Goal: Task Accomplishment & Management: Manage account settings

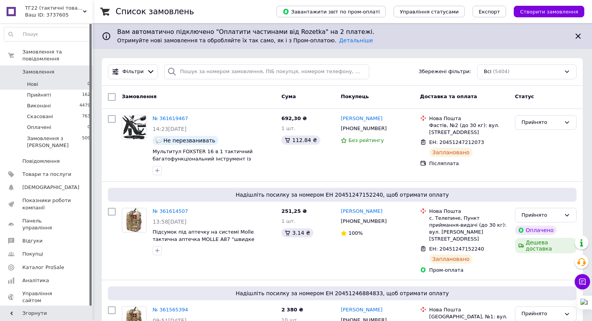
click at [55, 79] on li "Нові 0" at bounding box center [47, 84] width 95 height 11
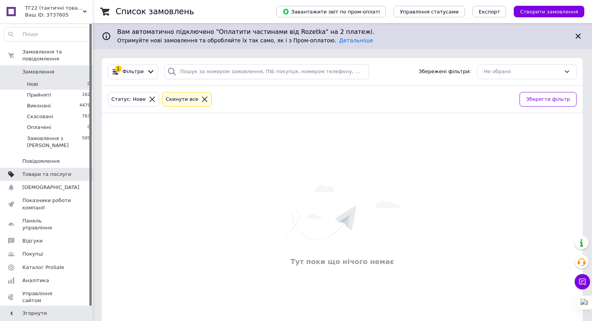
click at [40, 171] on span "Товари та послуги" at bounding box center [46, 174] width 49 height 7
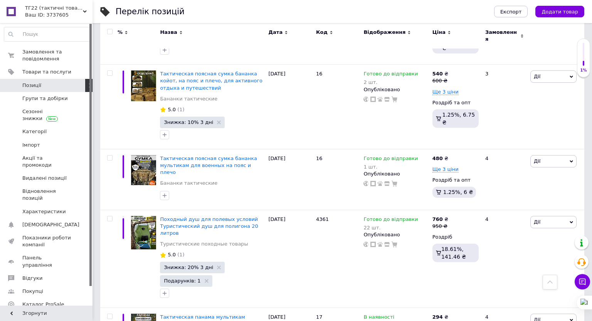
scroll to position [6660, 0]
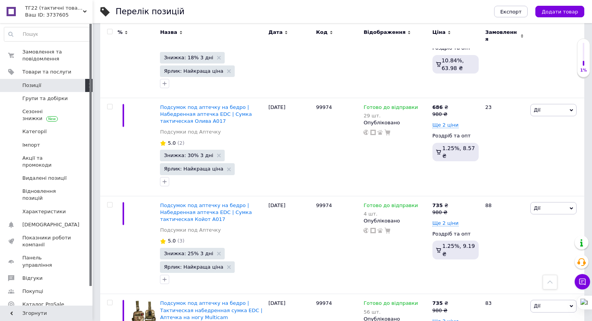
scroll to position [4991, 0]
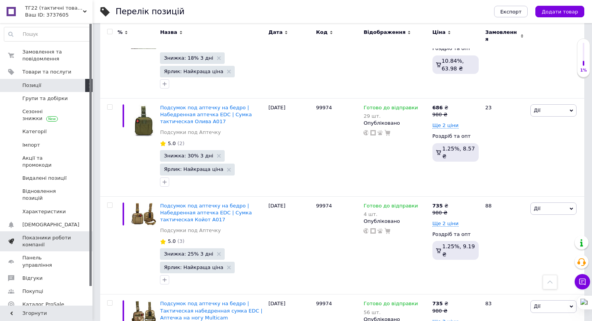
click at [25, 235] on span "Показники роботи компанії" at bounding box center [46, 242] width 49 height 14
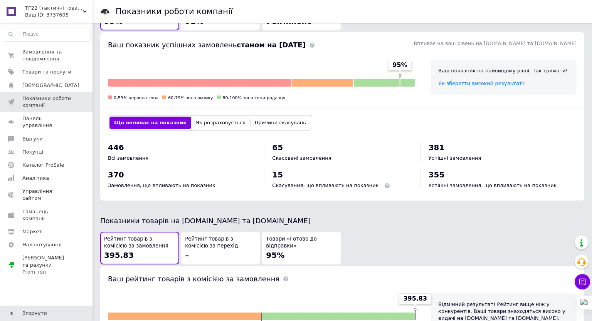
scroll to position [182, 0]
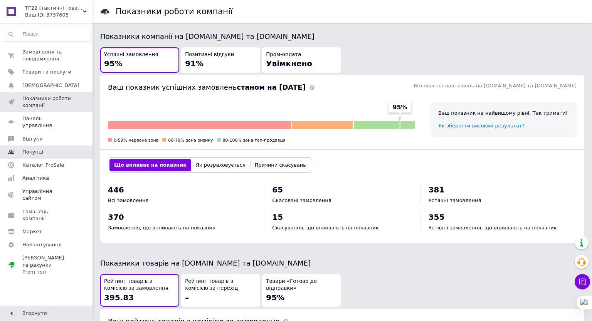
click at [48, 149] on span "Покупці" at bounding box center [46, 152] width 49 height 7
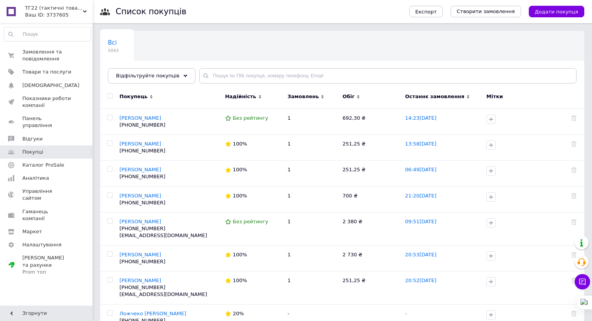
click at [335, 97] on span "Замовлень" at bounding box center [310, 96] width 47 height 7
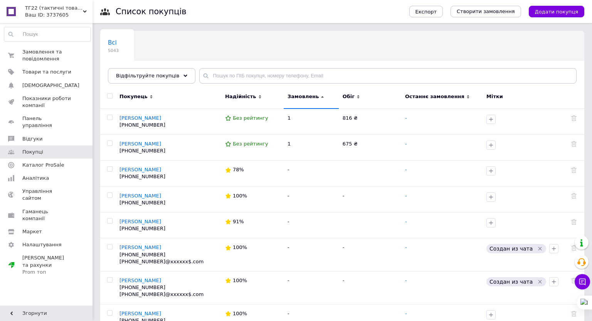
click at [335, 97] on span "Замовлень" at bounding box center [310, 96] width 47 height 7
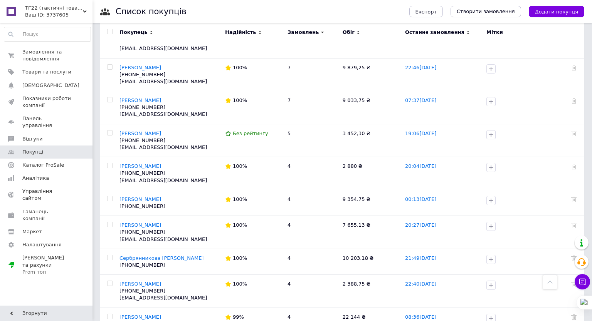
scroll to position [435, 0]
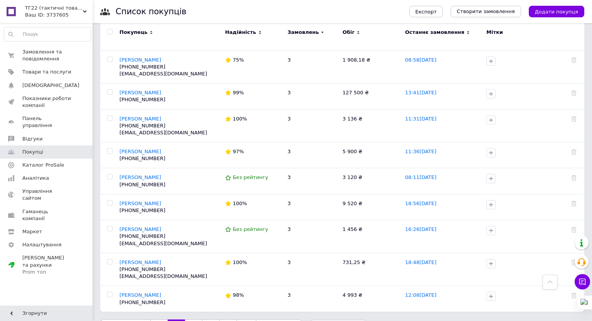
scroll to position [378, 0]
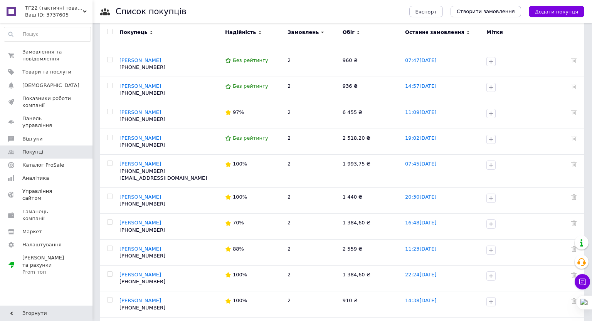
scroll to position [323, 0]
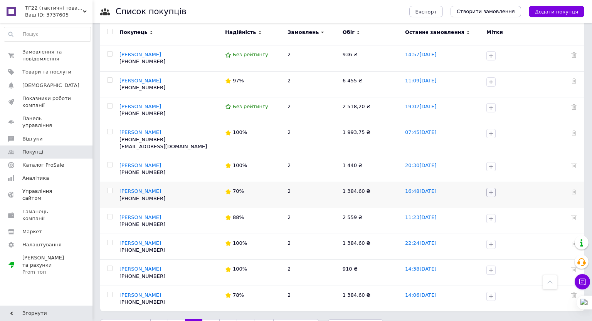
click at [494, 193] on icon "button" at bounding box center [491, 193] width 6 height 6
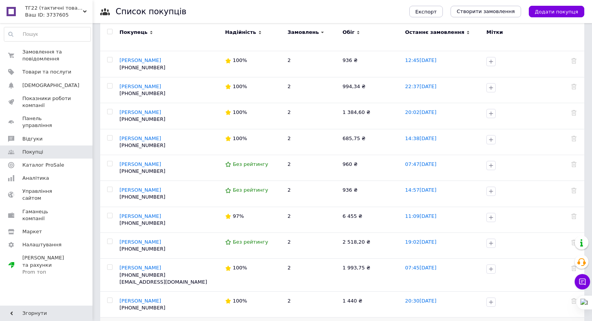
scroll to position [0, 0]
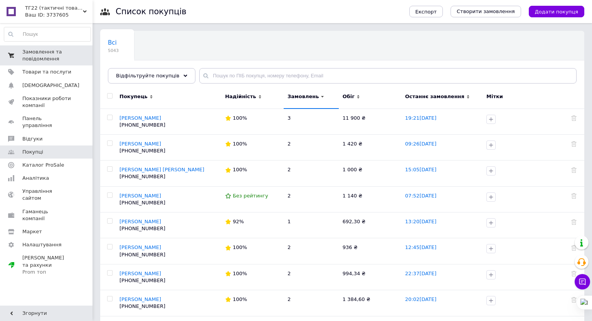
click at [55, 54] on span "Замовлення та повідомлення" at bounding box center [46, 56] width 49 height 14
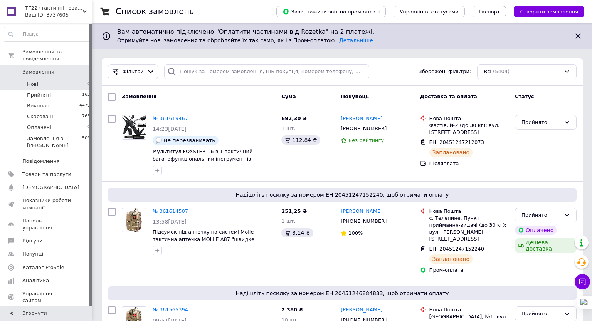
click at [49, 79] on li "Нові 0" at bounding box center [47, 84] width 95 height 11
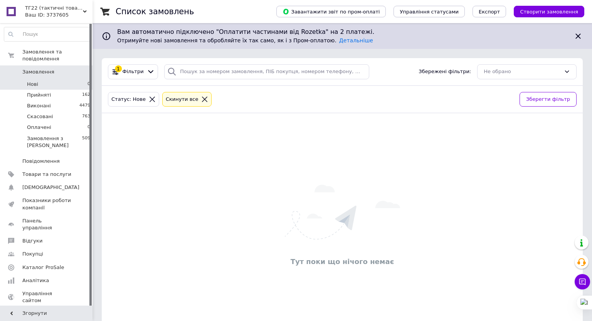
click at [52, 79] on li "Нові 0" at bounding box center [47, 84] width 95 height 11
click at [30, 81] on span "Нові" at bounding box center [32, 84] width 11 height 7
click at [30, 124] on span "Оплачені" at bounding box center [39, 127] width 24 height 7
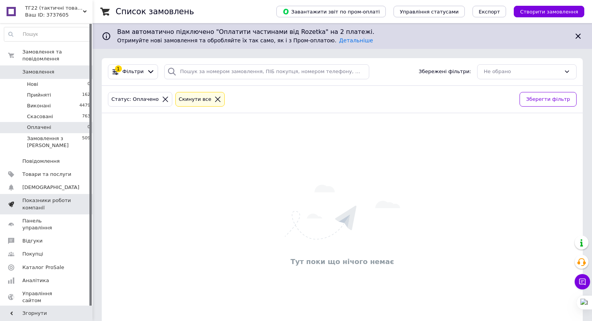
click at [35, 197] on span "Показники роботи компанії" at bounding box center [46, 204] width 49 height 14
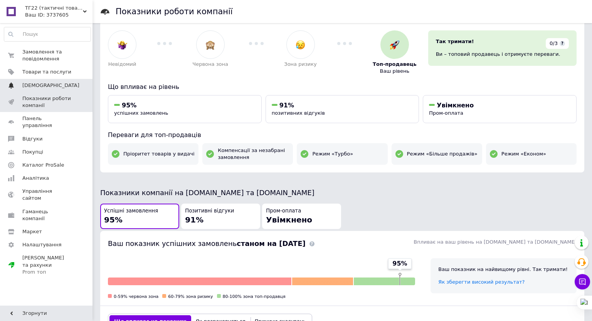
scroll to position [25, 0]
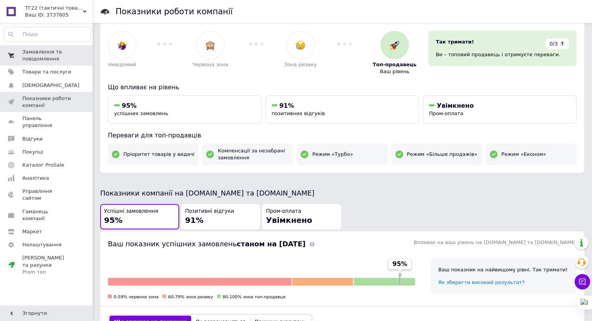
click at [43, 59] on span "Замовлення та повідомлення" at bounding box center [46, 56] width 49 height 14
